Goal: Task Accomplishment & Management: Manage account settings

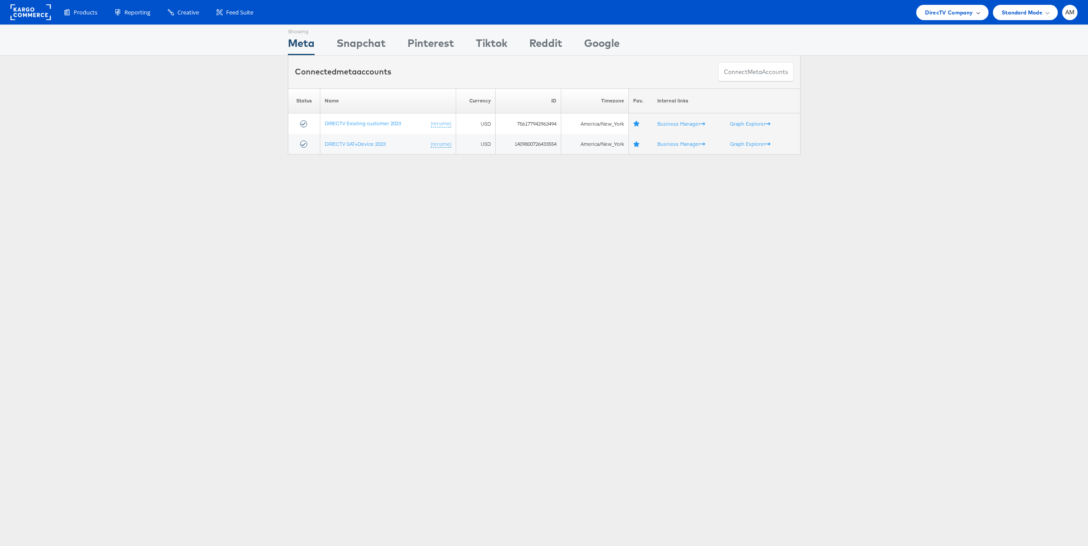
click at [941, 12] on span "DirecTV Company" at bounding box center [949, 12] width 48 height 9
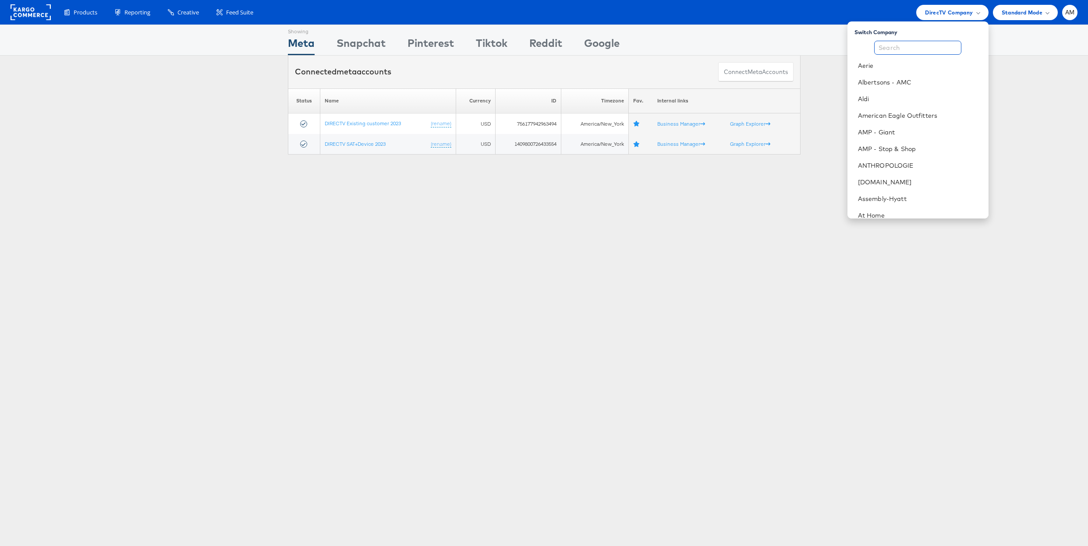
click at [889, 51] on input "text" at bounding box center [917, 48] width 87 height 14
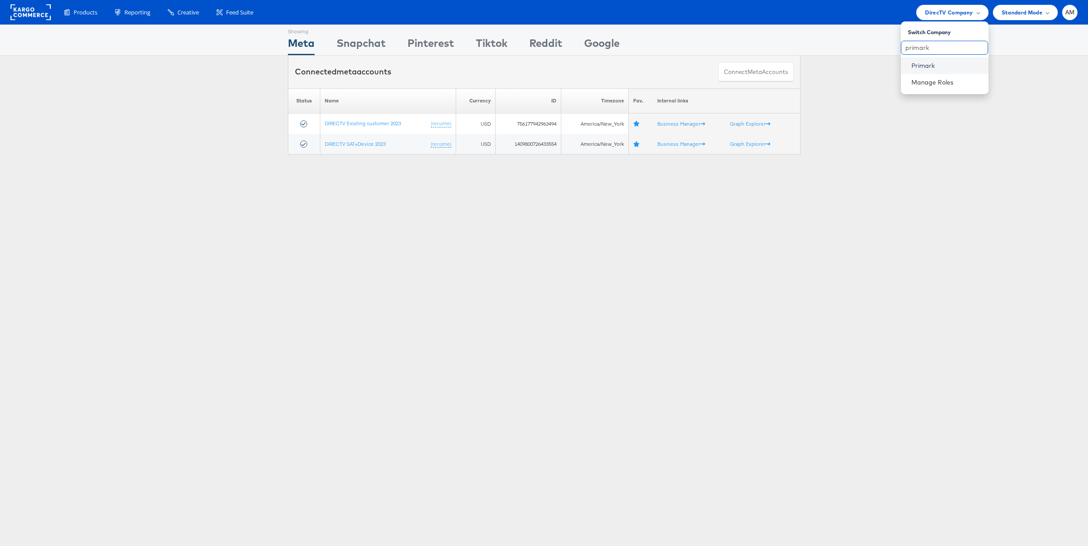
type input "primark"
click at [912, 68] on link "Primark" at bounding box center [946, 65] width 70 height 9
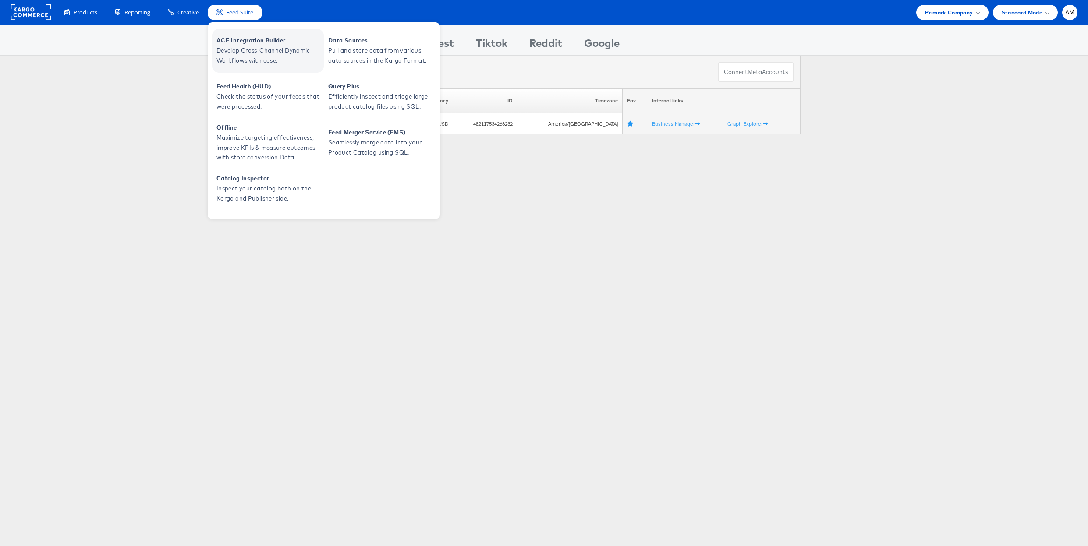
click at [252, 50] on span "Develop Cross-Channel Dynamic Workflows with ease." at bounding box center [268, 56] width 105 height 20
